Goal: Complete application form

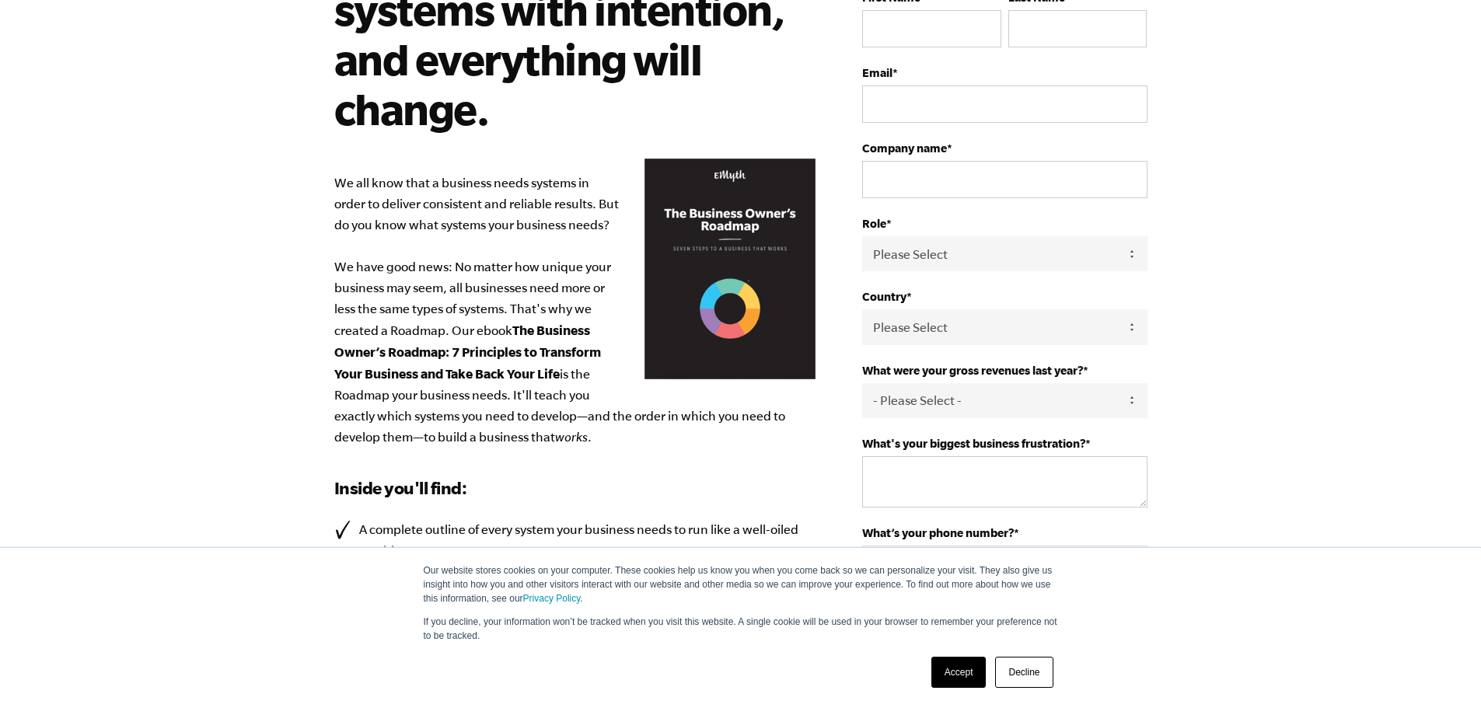
scroll to position [233, 0]
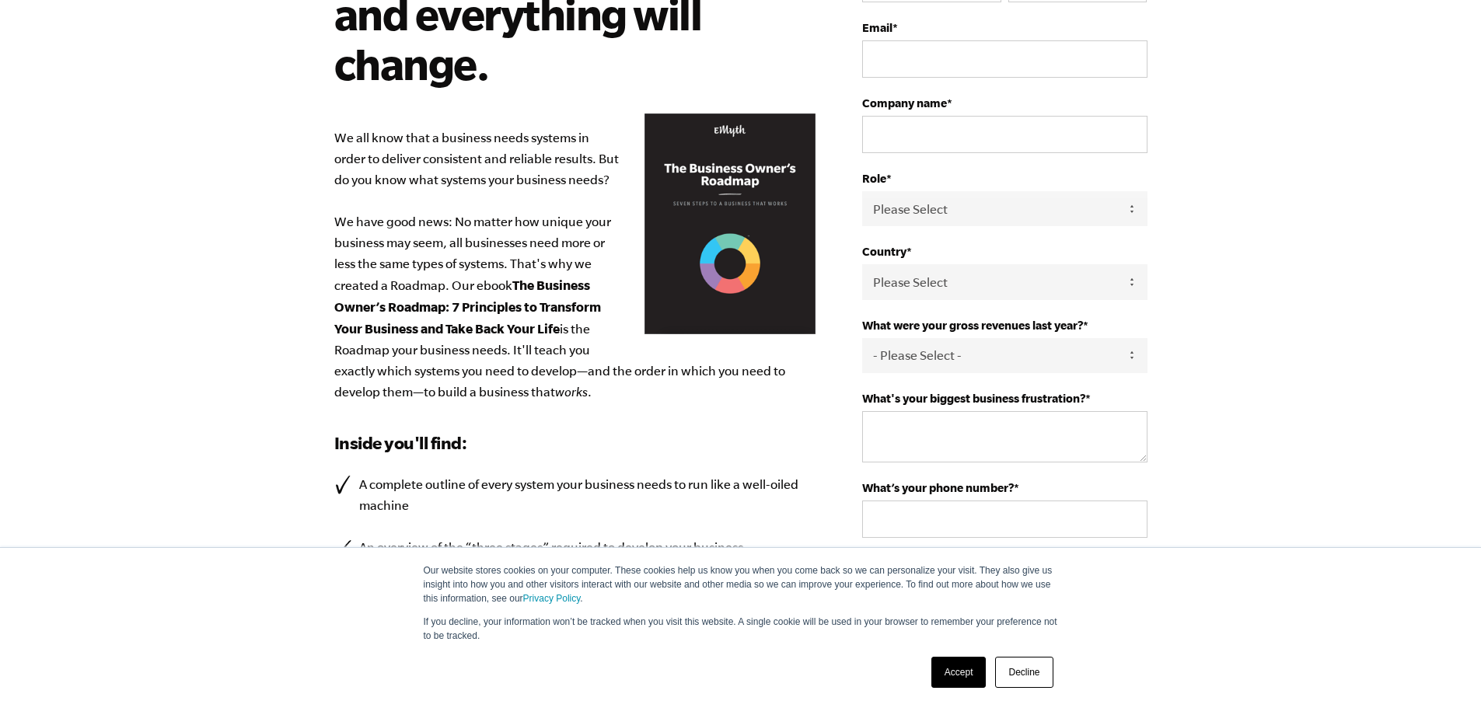
click at [956, 675] on link "Accept" at bounding box center [958, 672] width 55 height 31
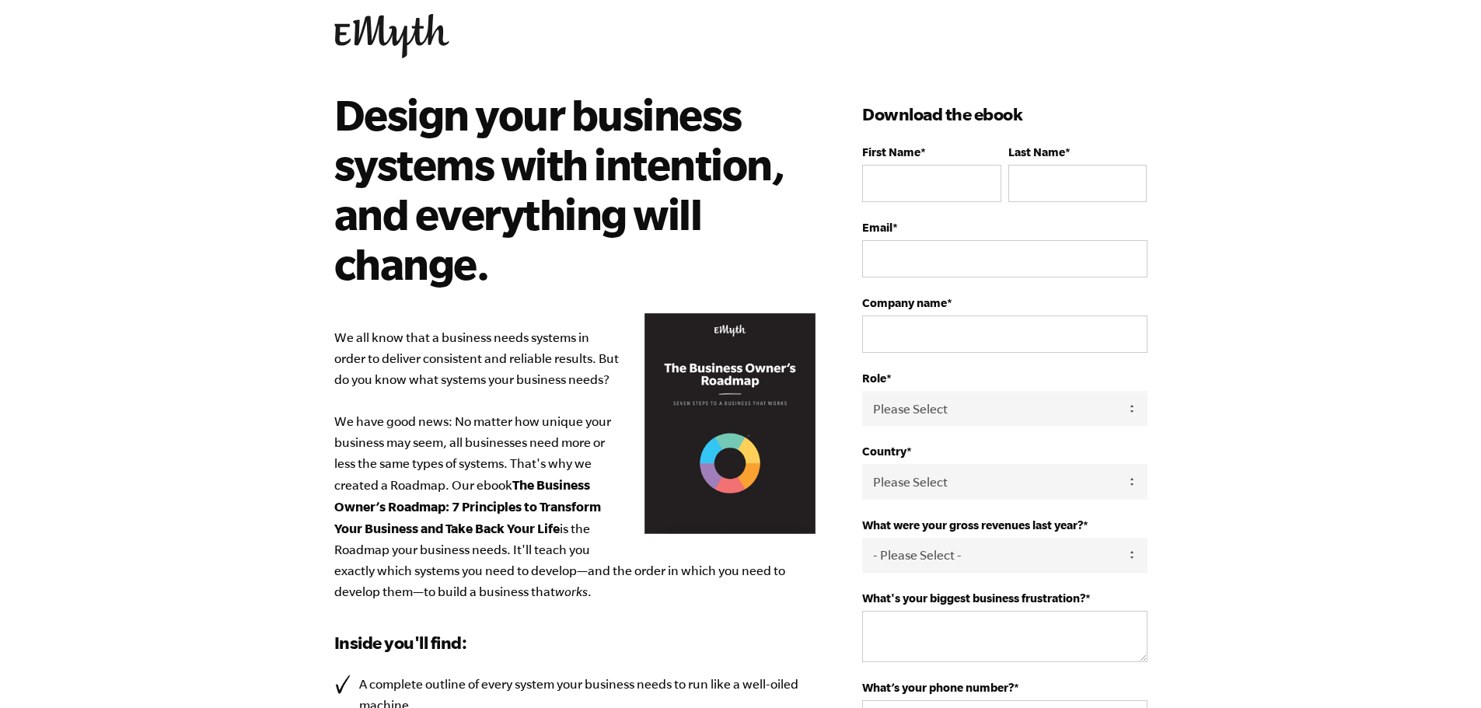
scroll to position [0, 0]
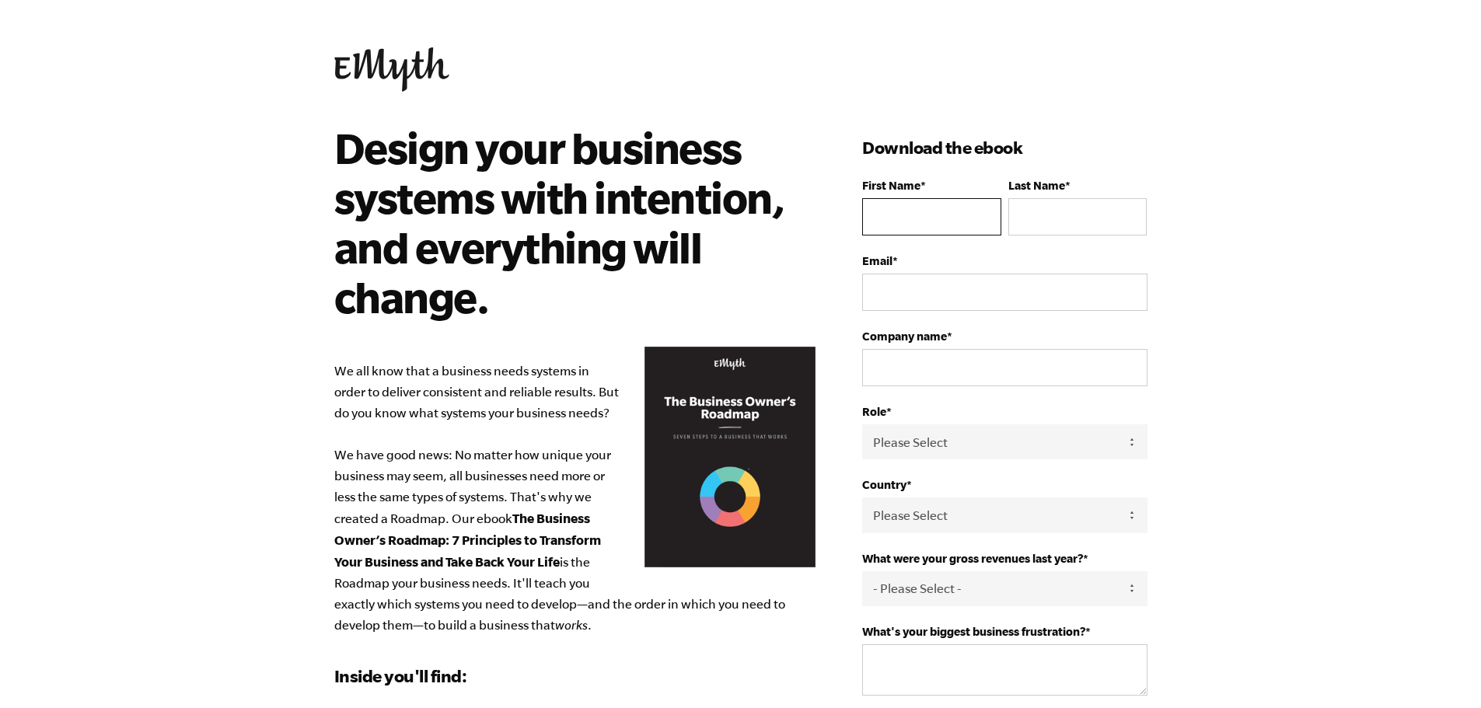
click at [910, 218] on input "First Name *" at bounding box center [931, 216] width 138 height 37
type input "[PERSON_NAME]"
type input "butters"
type input "[PERSON_NAME][EMAIL_ADDRESS][DOMAIN_NAME]"
select select "[GEOGRAPHIC_DATA]"
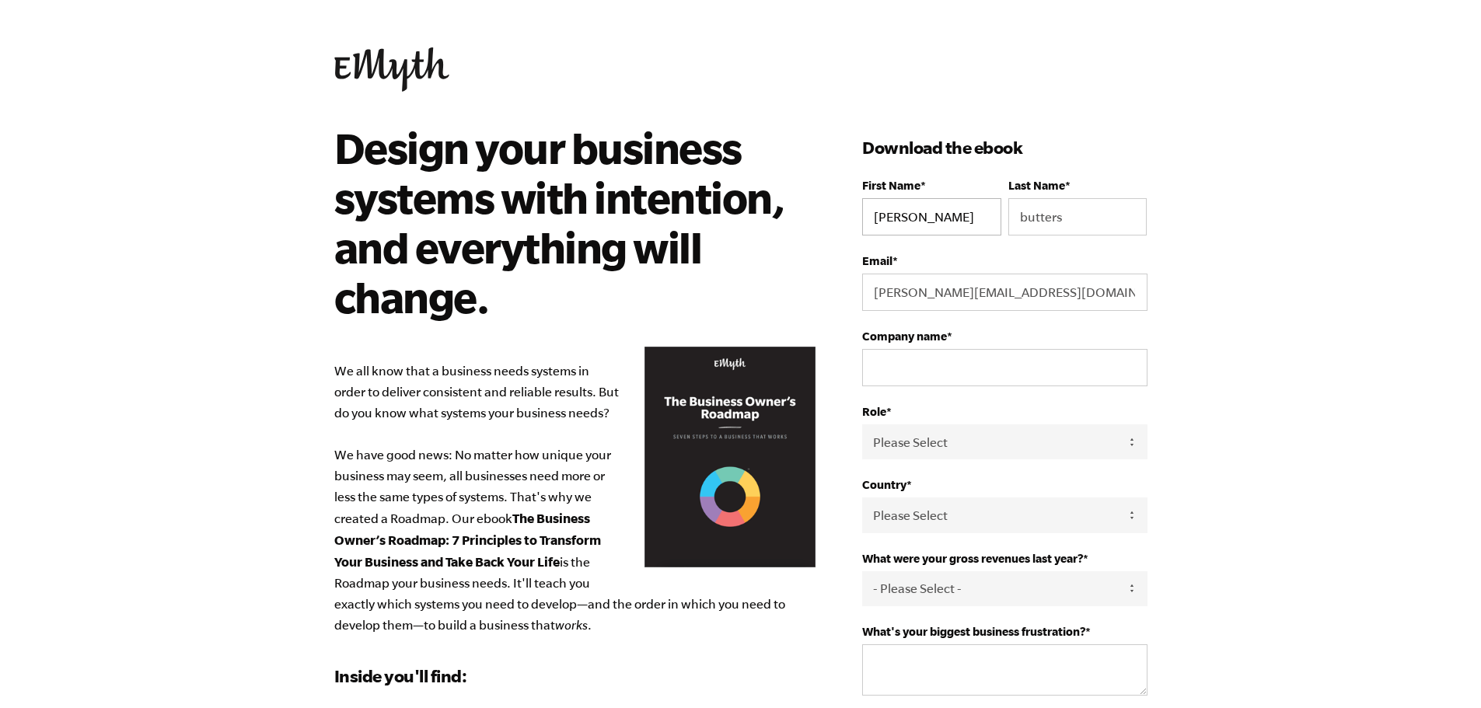
type input "19058079655"
click at [904, 377] on input "Company name *" at bounding box center [1004, 367] width 285 height 37
type input "beacon pest control services inc"
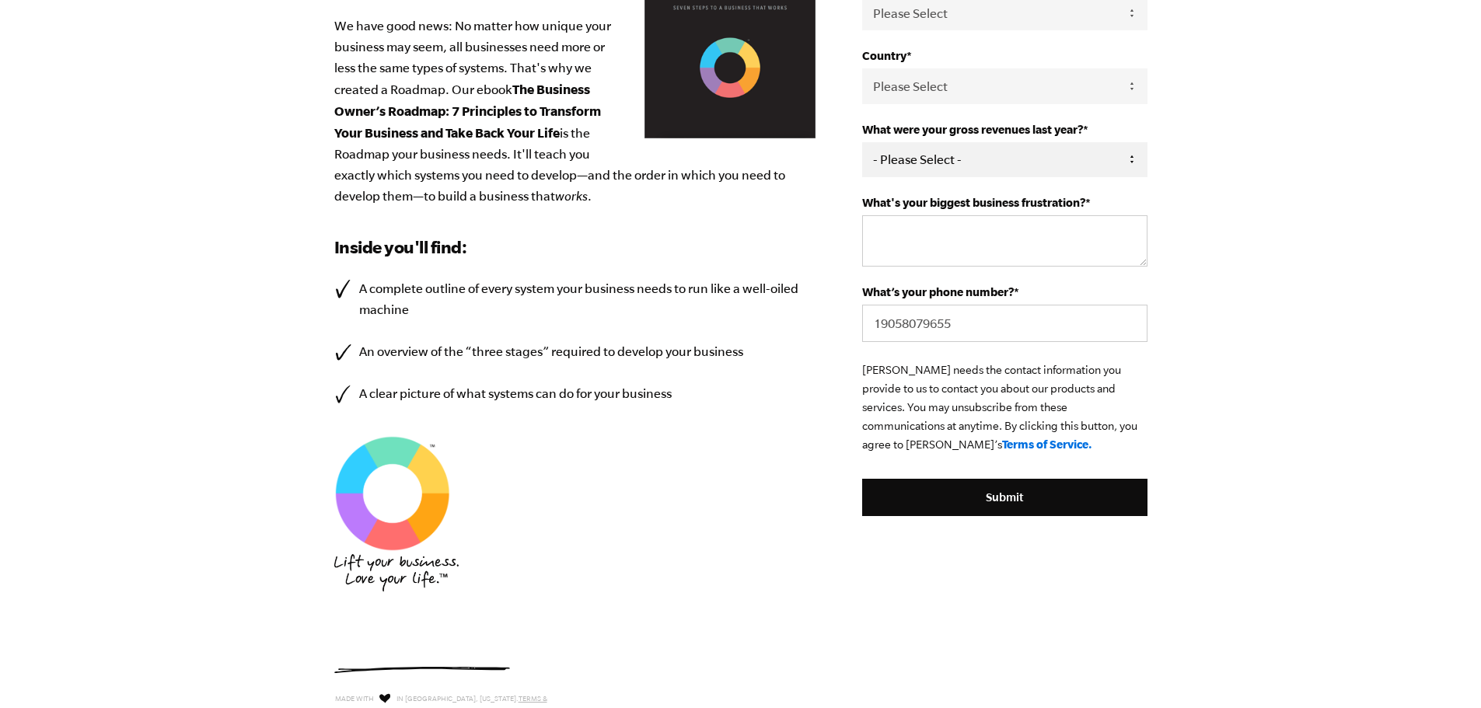
scroll to position [389, 0]
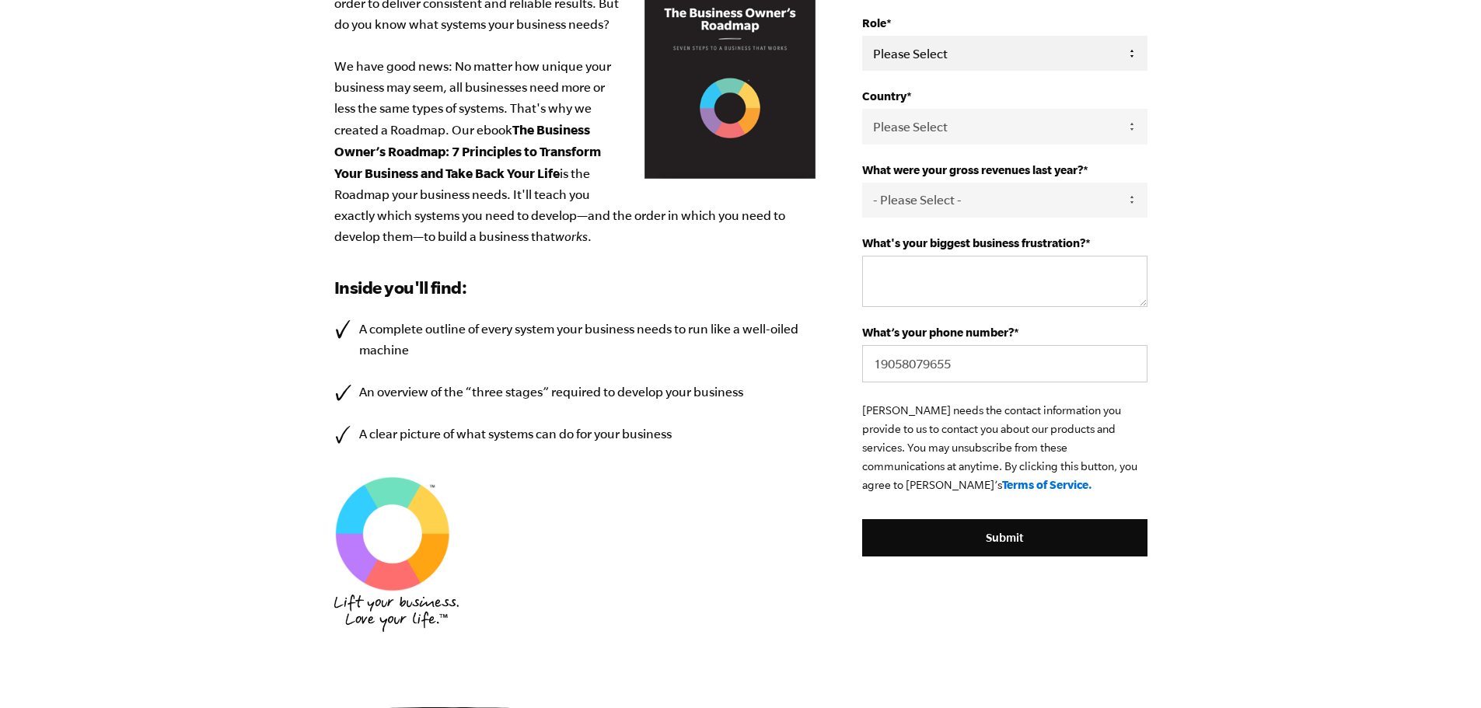
click at [913, 58] on select "Please Select Owner Partner / Co-Owner Executive Employee / Other" at bounding box center [1004, 53] width 285 height 35
select select "Owner"
click at [862, 36] on select "Please Select Owner Partner / Co-Owner Executive Employee / Other" at bounding box center [1004, 53] width 285 height 35
